Goal: Task Accomplishment & Management: Use online tool/utility

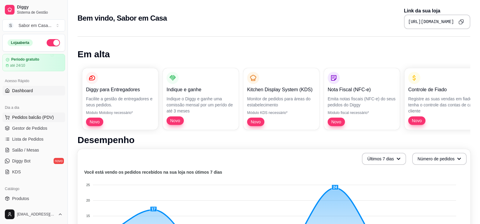
click at [30, 117] on span "Pedidos balcão (PDV)" at bounding box center [33, 117] width 42 height 6
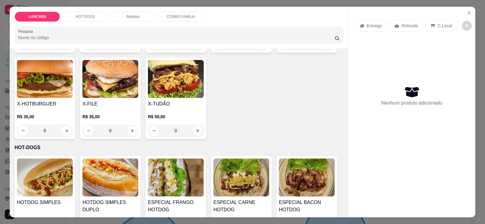
scroll to position [242, 0]
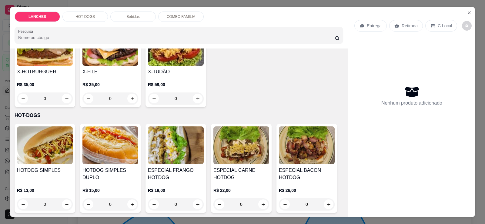
click at [187, 75] on div "R$ 59,00 0" at bounding box center [176, 89] width 56 height 29
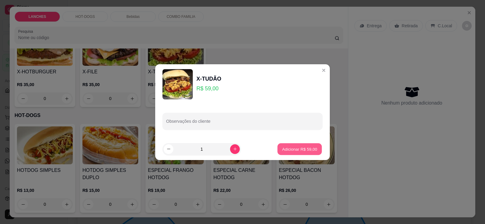
click at [305, 151] on p "Adicionar R$ 59,00" at bounding box center [299, 149] width 35 height 6
type input "1"
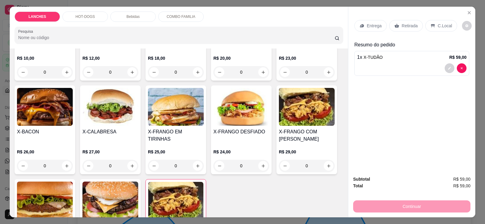
scroll to position [61, 0]
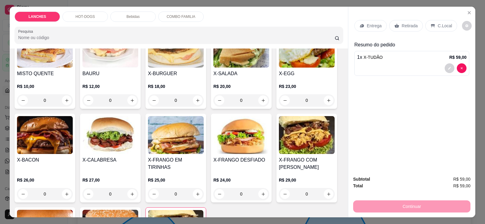
click at [262, 68] on div "X-SALADA R$ 20,00 0" at bounding box center [241, 68] width 61 height 82
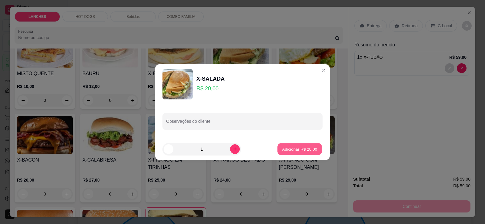
click at [285, 149] on p "Adicionar R$ 20,00" at bounding box center [299, 149] width 35 height 6
type input "1"
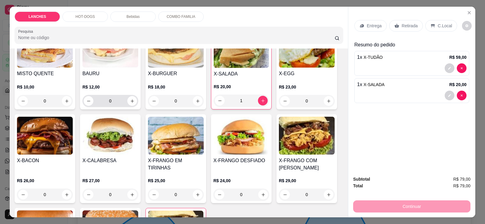
scroll to position [0, 0]
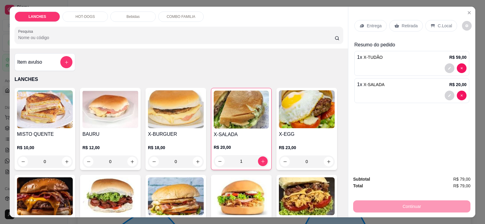
click at [82, 15] on p "HOT-DOGS" at bounding box center [84, 16] width 19 height 5
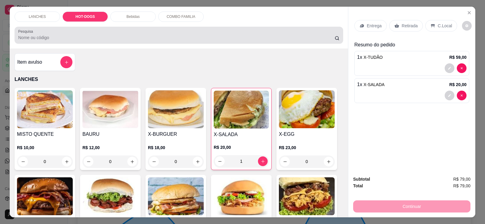
scroll to position [13, 0]
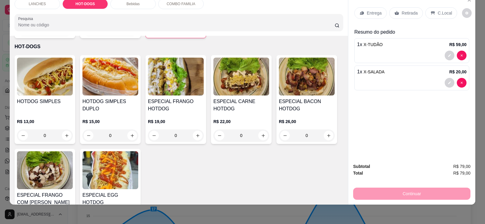
click at [246, 84] on img at bounding box center [241, 77] width 56 height 38
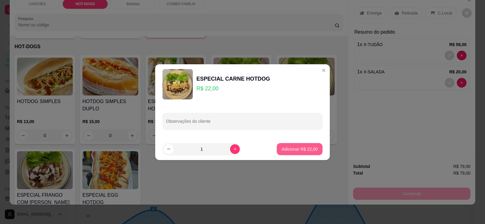
click at [282, 149] on p "Adicionar R$ 22,00" at bounding box center [300, 149] width 36 height 6
type input "1"
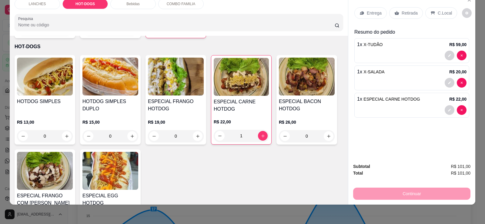
scroll to position [0, 0]
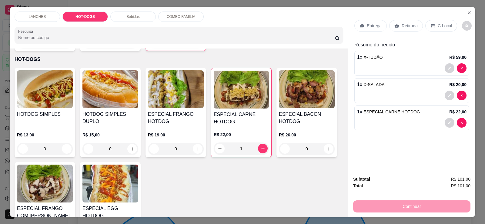
click at [408, 26] on p "Retirada" at bounding box center [410, 26] width 16 height 6
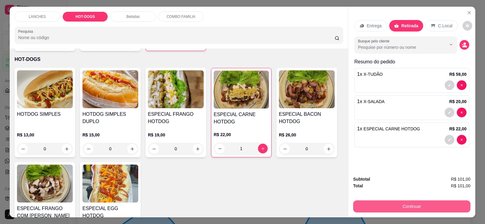
click at [404, 207] on button "Continuar" at bounding box center [411, 206] width 117 height 12
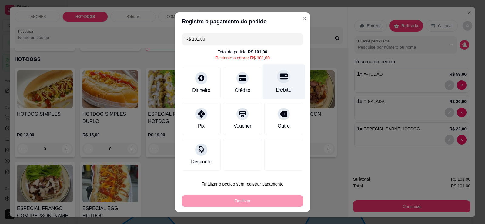
drag, startPoint x: 279, startPoint y: 85, endPoint x: 283, endPoint y: 84, distance: 4.3
click at [279, 85] on div "Débito" at bounding box center [283, 81] width 43 height 35
type input "R$ 0,00"
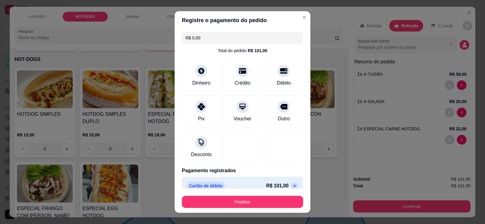
click at [238, 198] on button "Finalizar" at bounding box center [242, 202] width 121 height 12
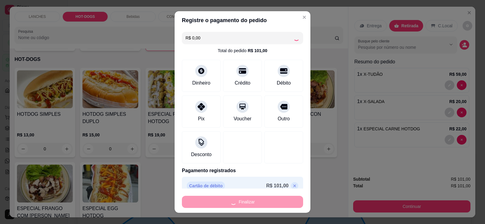
type input "0"
type input "-R$ 101,00"
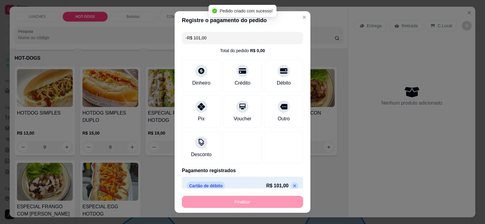
scroll to position [299, 0]
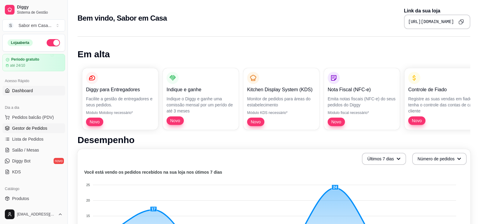
click at [21, 128] on span "Gestor de Pedidos" at bounding box center [29, 128] width 35 height 6
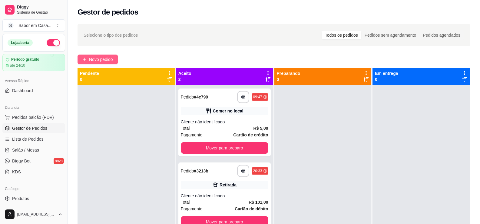
click at [97, 59] on span "Novo pedido" at bounding box center [101, 59] width 24 height 7
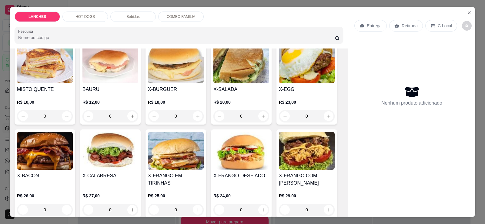
scroll to position [91, 0]
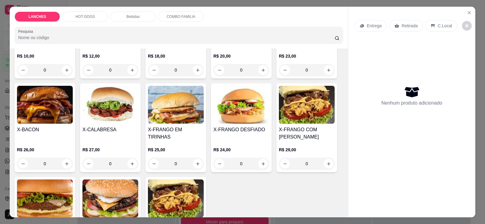
click at [233, 108] on img at bounding box center [241, 105] width 56 height 38
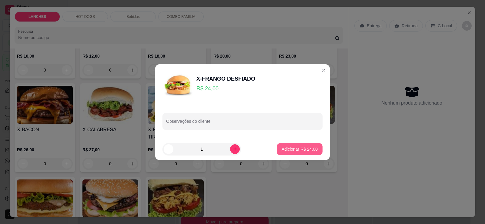
click at [295, 145] on button "Adicionar R$ 24,00" at bounding box center [300, 149] width 46 height 12
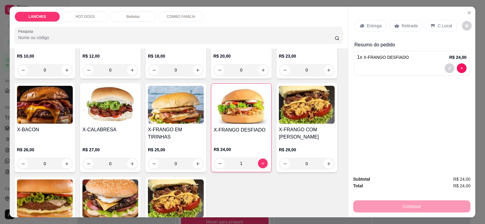
type input "1"
click at [80, 14] on p "HOT-DOGS" at bounding box center [84, 16] width 19 height 5
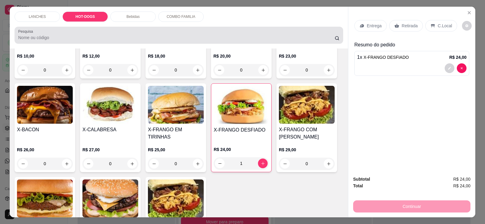
scroll to position [13, 0]
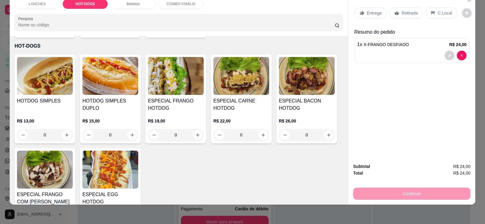
click at [186, 68] on img at bounding box center [176, 76] width 56 height 38
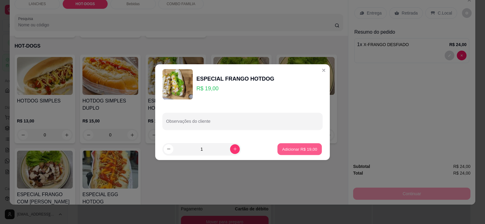
click at [300, 148] on p "Adicionar R$ 19,00" at bounding box center [299, 149] width 35 height 6
type input "1"
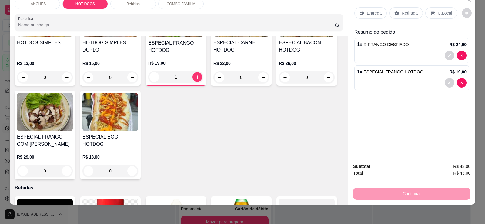
scroll to position [360, 0]
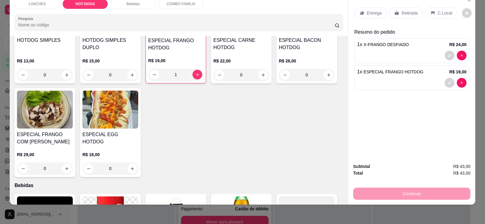
click at [398, 11] on div "Retirada" at bounding box center [406, 13] width 34 height 12
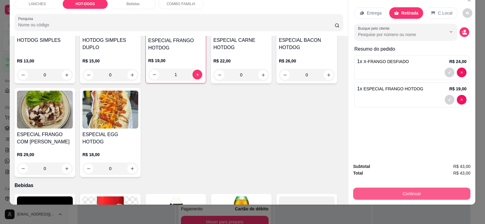
click at [378, 193] on button "Continuar" at bounding box center [411, 194] width 117 height 12
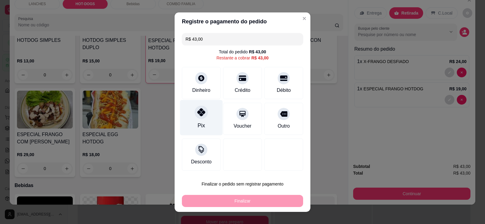
click at [201, 119] on div "Pix" at bounding box center [201, 117] width 43 height 35
type input "R$ 0,00"
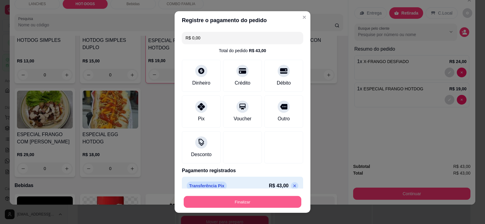
click at [236, 207] on button "Finalizar" at bounding box center [243, 202] width 118 height 12
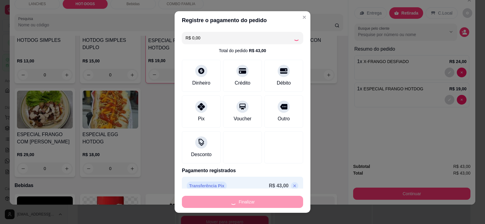
type input "0"
type input "-R$ 43,00"
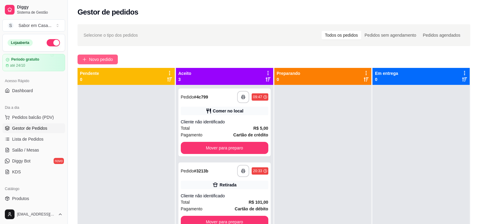
click at [90, 55] on button "Novo pedido" at bounding box center [98, 60] width 40 height 10
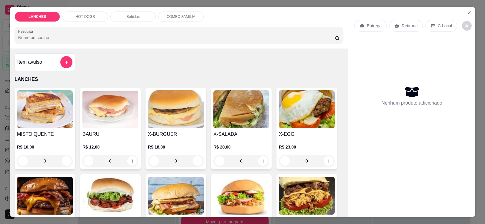
scroll to position [91, 0]
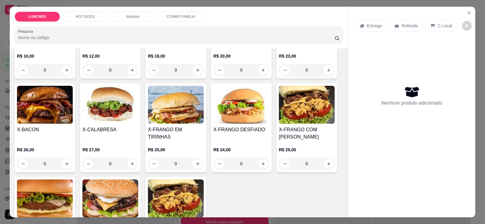
click at [42, 100] on img at bounding box center [45, 105] width 56 height 38
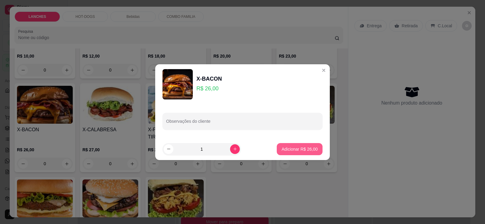
click at [304, 147] on p "Adicionar R$ 26,00" at bounding box center [300, 149] width 36 height 6
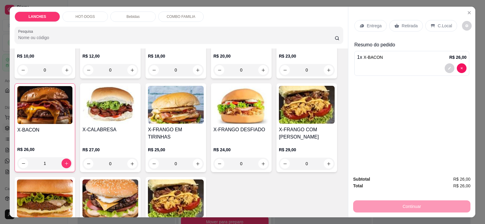
click at [48, 117] on img at bounding box center [44, 105] width 55 height 38
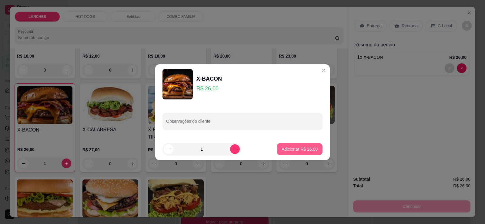
click at [289, 152] on p "Adicionar R$ 26,00" at bounding box center [300, 149] width 36 height 6
type input "2"
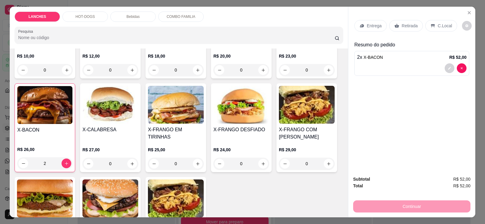
click at [407, 28] on p "Retirada" at bounding box center [410, 26] width 16 height 6
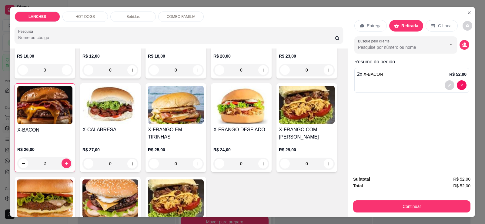
click at [402, 202] on button "Continuar" at bounding box center [411, 206] width 117 height 12
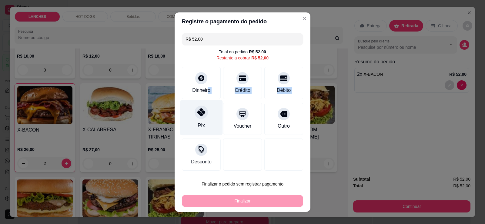
drag, startPoint x: 205, startPoint y: 91, endPoint x: 198, endPoint y: 108, distance: 19.2
click at [198, 108] on div "R$ 52,00 Total do pedido R$ 52,00 Restante a cobrar R$ 52,00 Dinheiro Crédito D…" at bounding box center [243, 102] width 136 height 142
click at [198, 110] on icon at bounding box center [201, 112] width 8 height 8
type input "R$ 0,00"
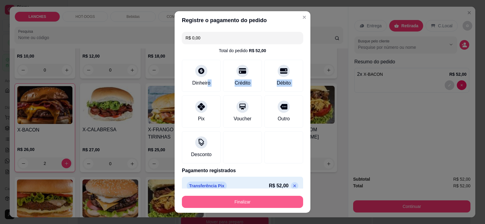
click at [234, 207] on button "Finalizar" at bounding box center [242, 202] width 121 height 12
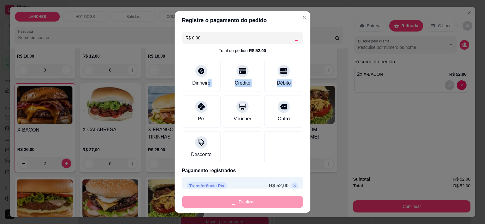
type input "0"
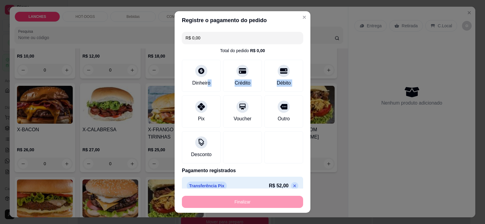
type input "-R$ 52,00"
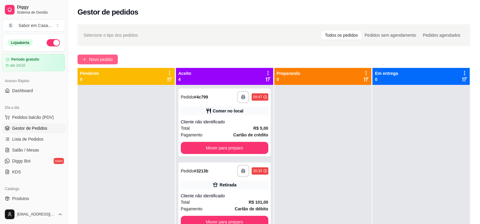
click at [95, 59] on span "Novo pedido" at bounding box center [101, 59] width 24 height 7
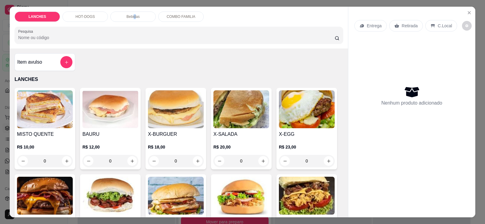
click at [133, 15] on p "Bebidas" at bounding box center [132, 16] width 13 height 5
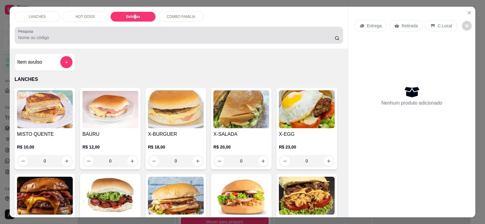
scroll to position [13, 0]
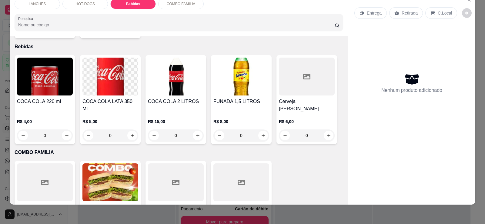
click at [87, 7] on div "HOT-DOGS" at bounding box center [84, 4] width 45 height 10
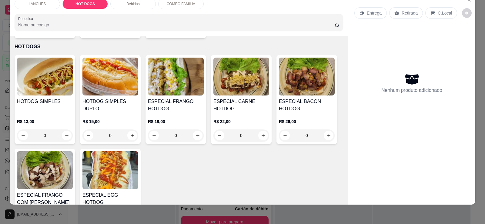
click at [245, 71] on img at bounding box center [241, 77] width 56 height 38
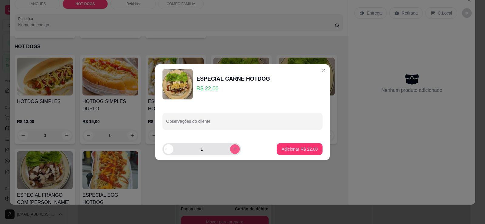
click at [230, 145] on button "increase-product-quantity" at bounding box center [235, 149] width 10 height 10
type input "2"
click at [284, 149] on p "Adicionar R$ 44,00" at bounding box center [300, 149] width 36 height 6
type input "2"
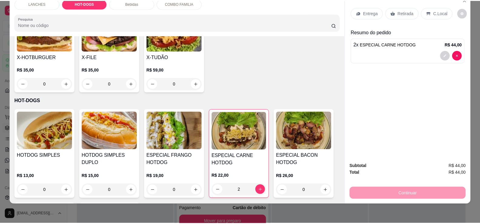
scroll to position [329, 0]
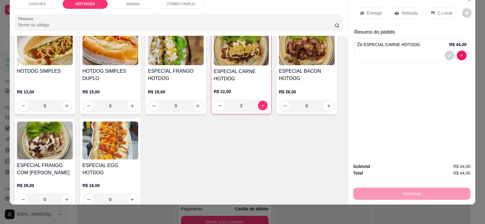
click at [404, 15] on p "Retirada" at bounding box center [410, 13] width 16 height 6
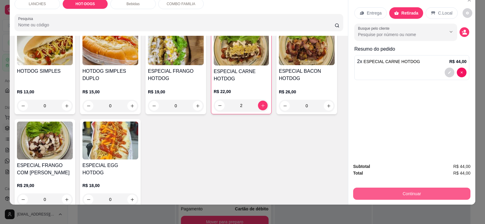
click at [367, 188] on button "Continuar" at bounding box center [411, 194] width 117 height 12
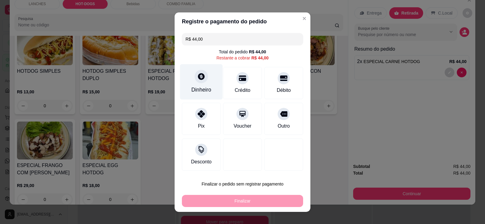
click at [192, 82] on div "Dinheiro" at bounding box center [201, 81] width 43 height 35
click at [199, 75] on icon at bounding box center [201, 76] width 8 height 8
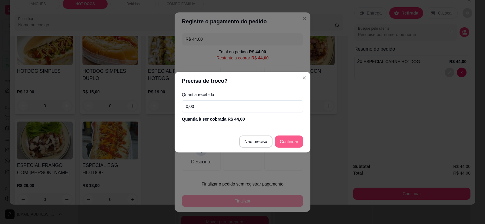
type input "R$ 0,00"
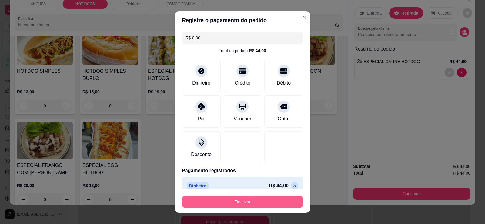
click at [215, 202] on button "Finalizar" at bounding box center [242, 202] width 121 height 12
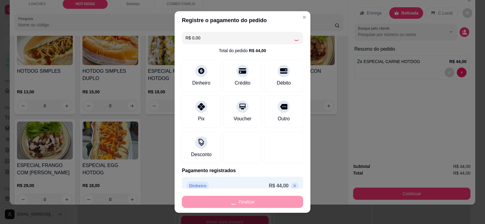
type input "0"
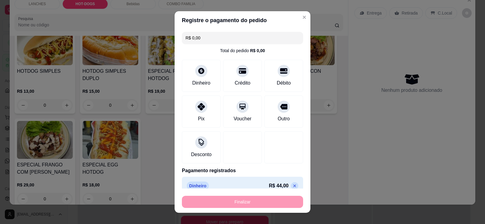
type input "-R$ 44,00"
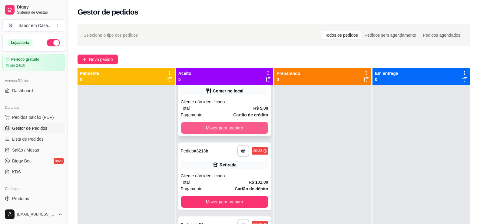
scroll to position [30, 0]
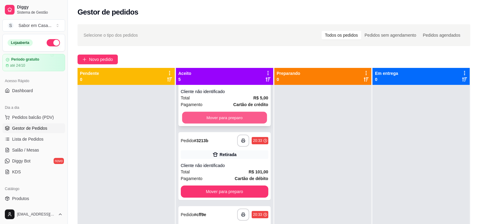
click at [234, 120] on button "Mover para preparo" at bounding box center [224, 118] width 85 height 12
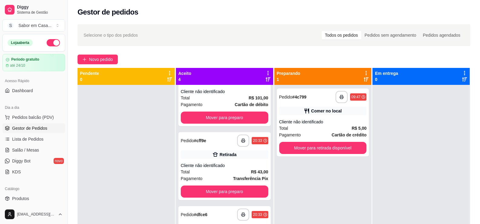
scroll to position [0, 0]
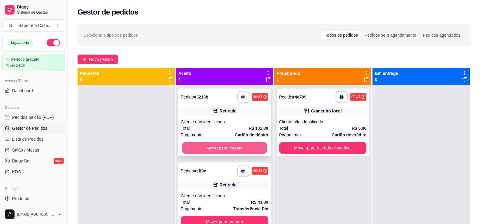
click at [230, 144] on button "Mover para preparo" at bounding box center [224, 148] width 85 height 12
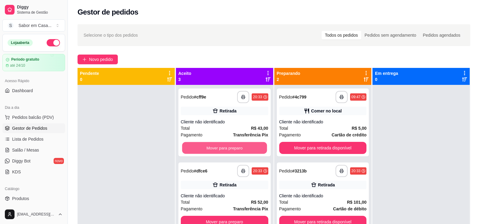
click at [230, 144] on button "Mover para preparo" at bounding box center [224, 148] width 85 height 12
click at [230, 144] on button "Mover para preparo" at bounding box center [225, 148] width 88 height 12
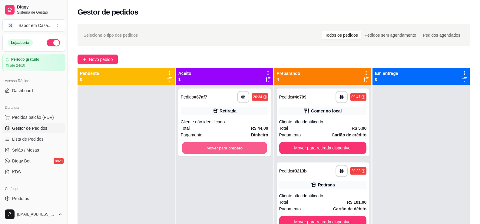
click at [230, 144] on button "Mover para preparo" at bounding box center [224, 148] width 85 height 12
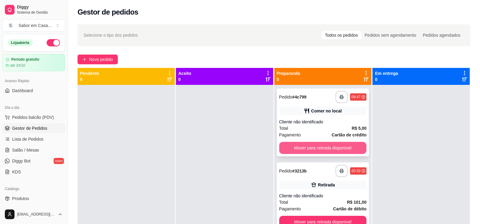
click at [284, 148] on button "Mover para retirada disponível" at bounding box center [323, 148] width 88 height 12
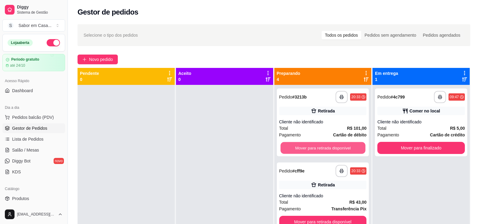
click at [284, 148] on button "Mover para retirada disponível" at bounding box center [323, 148] width 85 height 12
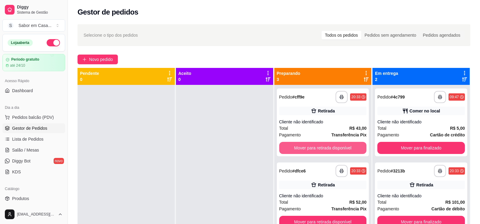
click at [284, 148] on button "Mover para retirada disponível" at bounding box center [323, 148] width 88 height 12
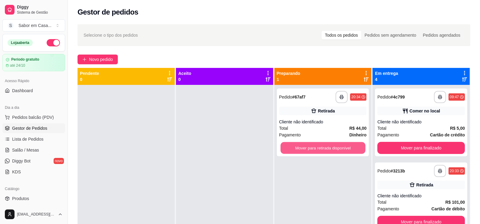
click at [284, 148] on button "Mover para retirada disponível" at bounding box center [323, 148] width 85 height 12
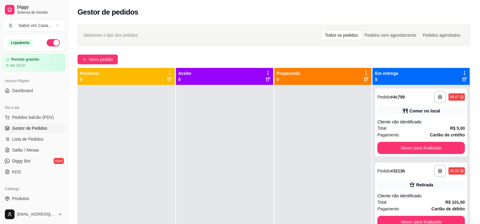
click at [284, 148] on div at bounding box center [323, 197] width 97 height 224
click at [383, 145] on button "Mover para finalizado" at bounding box center [422, 148] width 88 height 12
click at [391, 216] on button "Mover para finalizado" at bounding box center [421, 222] width 85 height 12
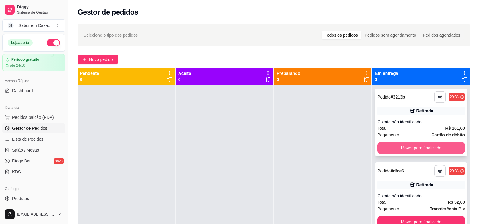
click at [409, 149] on button "Mover para finalizado" at bounding box center [422, 148] width 88 height 12
click at [409, 150] on button "Mover para finalizado" at bounding box center [421, 148] width 85 height 12
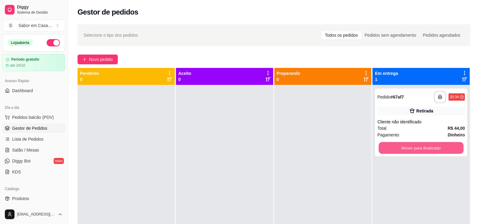
click at [409, 150] on button "Mover para finalizado" at bounding box center [421, 148] width 85 height 12
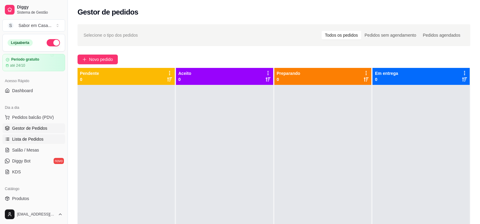
click at [33, 138] on span "Lista de Pedidos" at bounding box center [28, 139] width 32 height 6
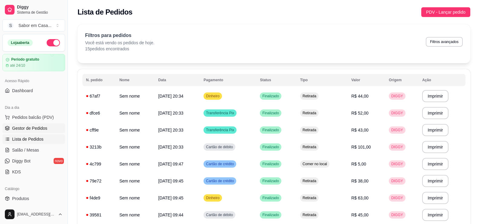
click at [36, 129] on span "Gestor de Pedidos" at bounding box center [29, 128] width 35 height 6
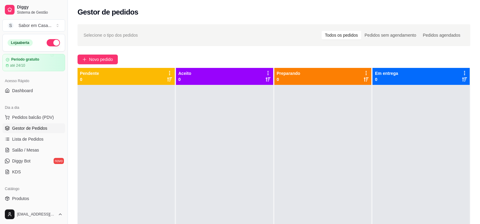
scroll to position [121, 0]
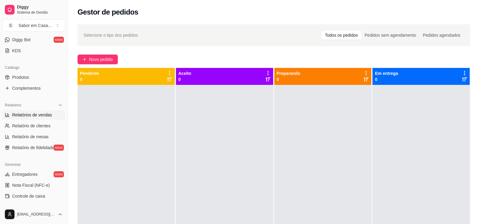
click at [44, 117] on span "Relatórios de vendas" at bounding box center [32, 115] width 40 height 6
select select "ALL"
select select "0"
